Goal: Task Accomplishment & Management: Complete application form

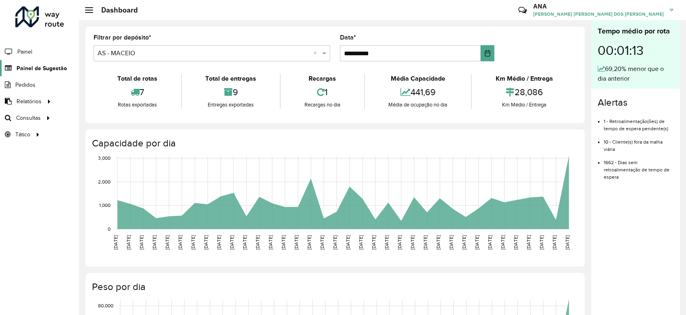
click at [41, 73] on link "Painel de Sugestão" at bounding box center [33, 68] width 67 height 16
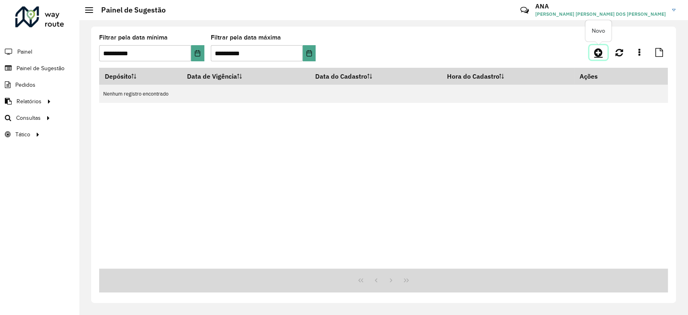
click at [603, 50] on link at bounding box center [598, 52] width 18 height 15
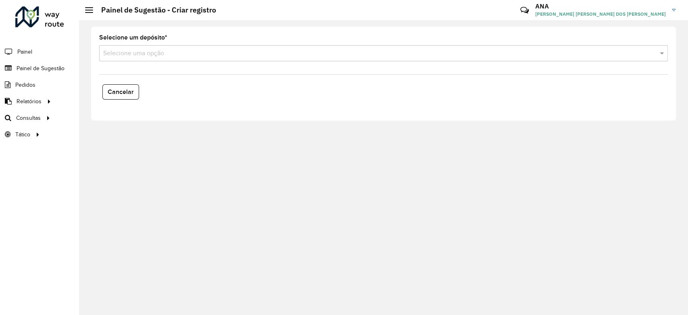
click at [155, 58] on div "Selecione uma opção" at bounding box center [383, 53] width 569 height 16
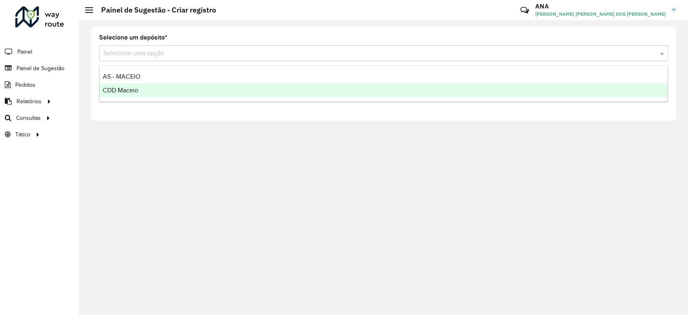
click at [165, 89] on div "CDD Maceio" at bounding box center [384, 90] width 568 height 14
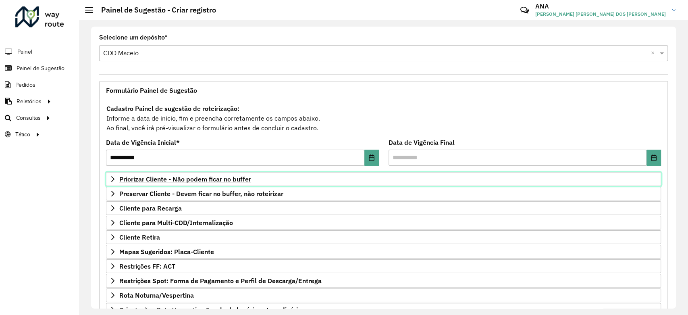
click at [160, 180] on span "Priorizar Cliente - Não podem ficar no buffer" at bounding box center [185, 179] width 132 height 6
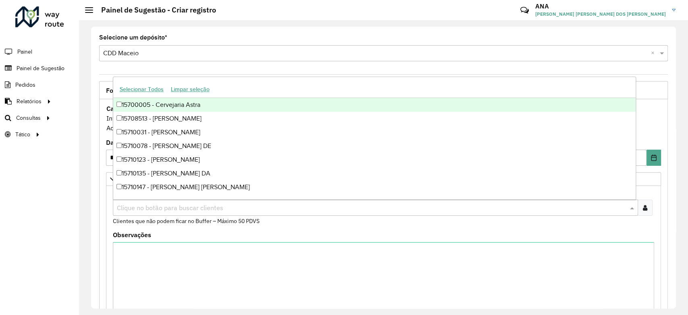
click at [200, 210] on input "text" at bounding box center [371, 208] width 513 height 10
paste input "*****"
type input "*****"
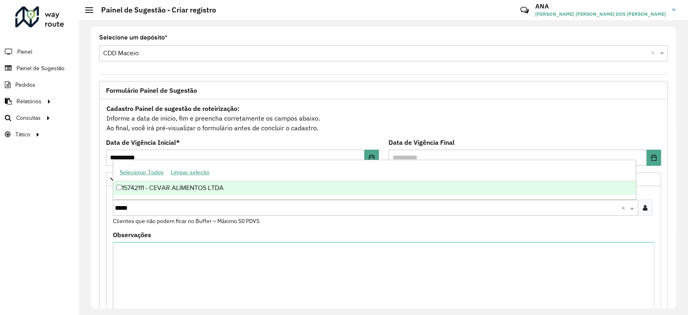
click at [193, 177] on button "Limpar seleção" at bounding box center [190, 172] width 46 height 12
click at [199, 187] on div "15742111 - CEVAR ALIMENTOS LTDA" at bounding box center [374, 188] width 522 height 14
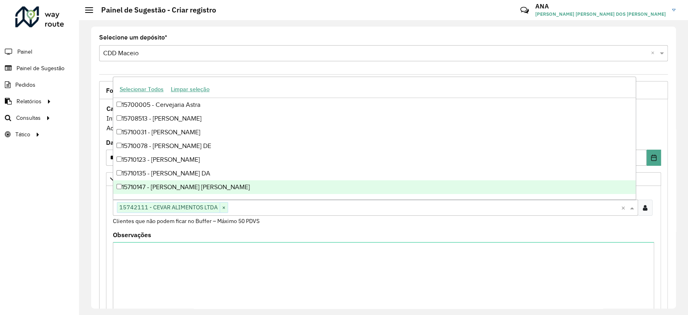
click at [227, 241] on div "Observações" at bounding box center [383, 271] width 541 height 78
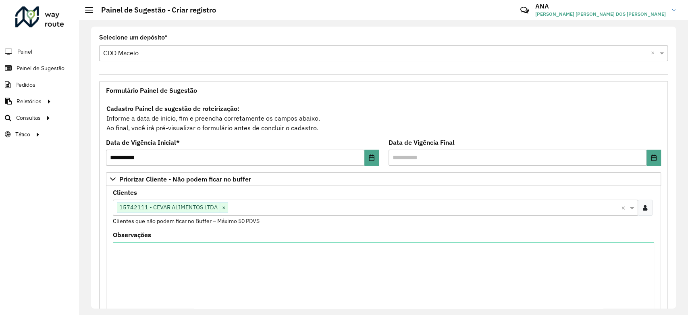
scroll to position [220, 0]
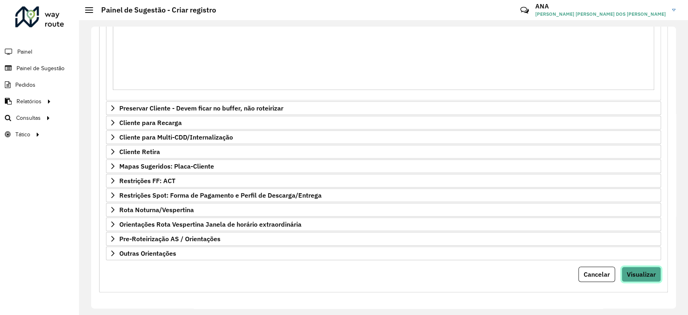
click at [654, 267] on button "Visualizar" at bounding box center [642, 273] width 40 height 15
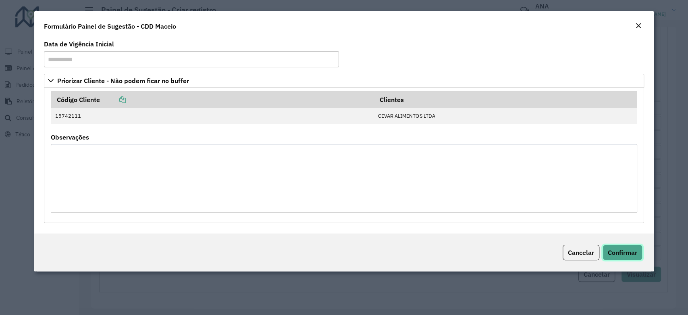
click at [627, 254] on span "Confirmar" at bounding box center [622, 252] width 29 height 8
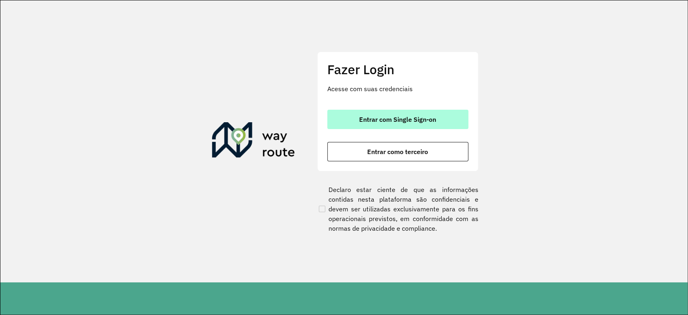
click at [428, 119] on span "Entrar com Single Sign-on" at bounding box center [397, 119] width 77 height 6
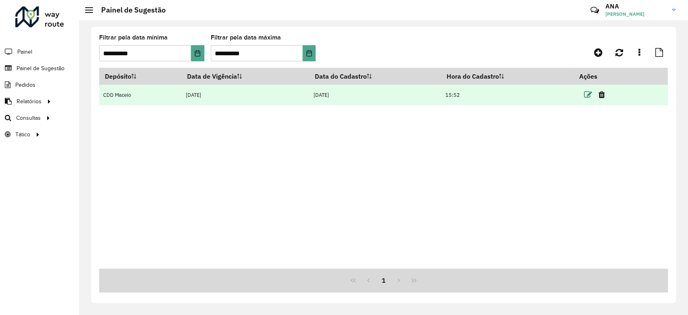
click at [587, 97] on icon at bounding box center [588, 95] width 8 height 8
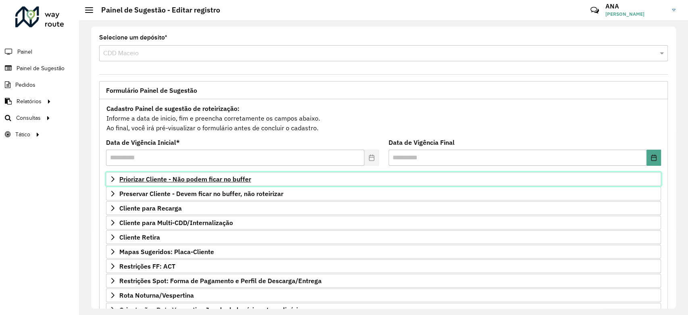
click at [196, 178] on span "Priorizar Cliente - Não podem ficar no buffer" at bounding box center [185, 179] width 132 height 6
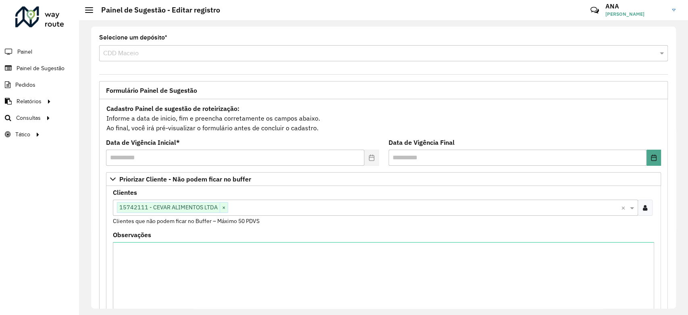
click at [258, 207] on input "text" at bounding box center [424, 208] width 393 height 10
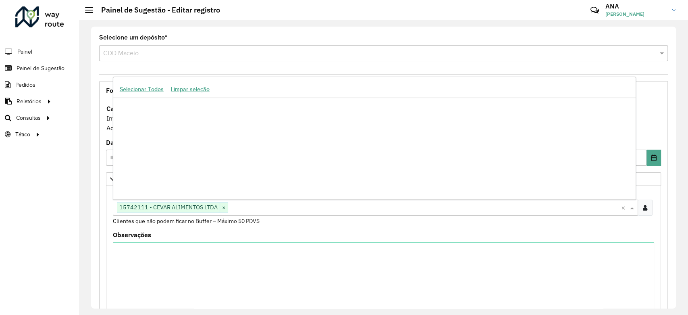
scroll to position [98909, 0]
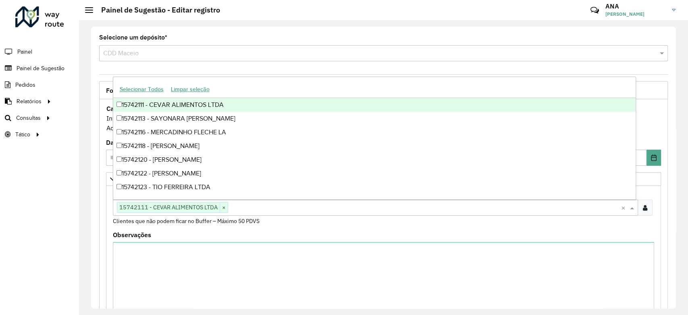
paste input "*****"
type input "*****"
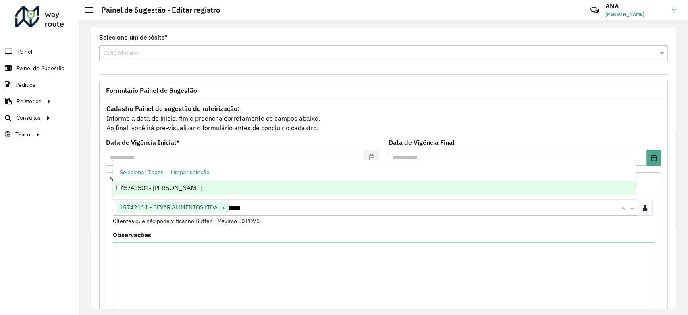
click at [248, 189] on div "15743501 - MARIO CESAR FERREIRA" at bounding box center [374, 188] width 522 height 14
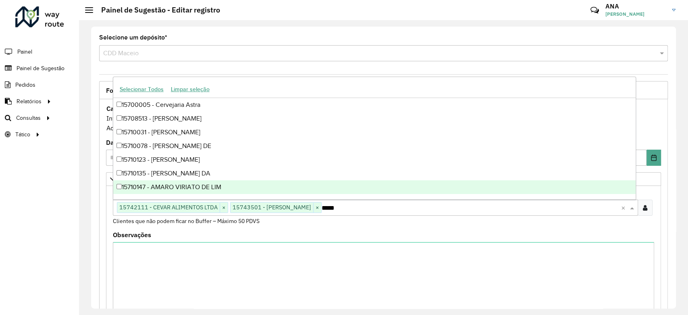
click at [275, 230] on formly-field "Clientes Clique no botão para buscar clientes 15742111 - CEVAR ALIMENTOS LTDA ×…" at bounding box center [383, 210] width 551 height 42
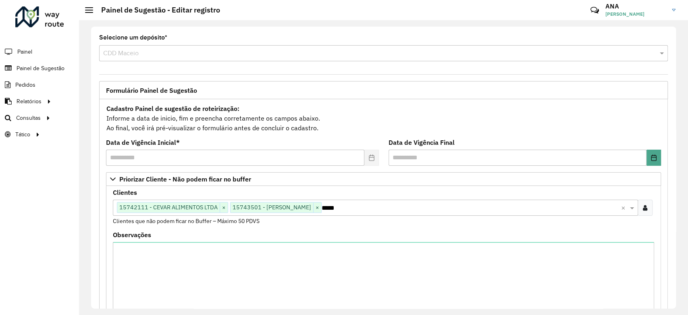
scroll to position [220, 0]
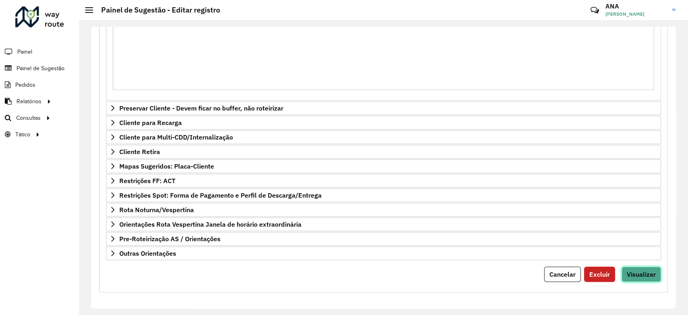
click at [629, 276] on span "Visualizar" at bounding box center [641, 274] width 29 height 8
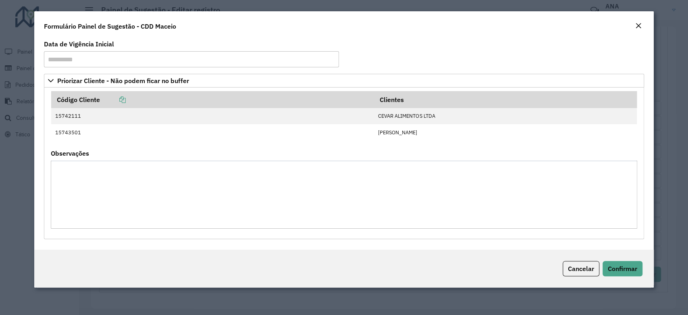
click at [630, 277] on div "Cancelar Confirmar" at bounding box center [343, 269] width 619 height 38
click at [627, 271] on span "Confirmar" at bounding box center [622, 268] width 29 height 8
